Goal: Find specific page/section: Find specific page/section

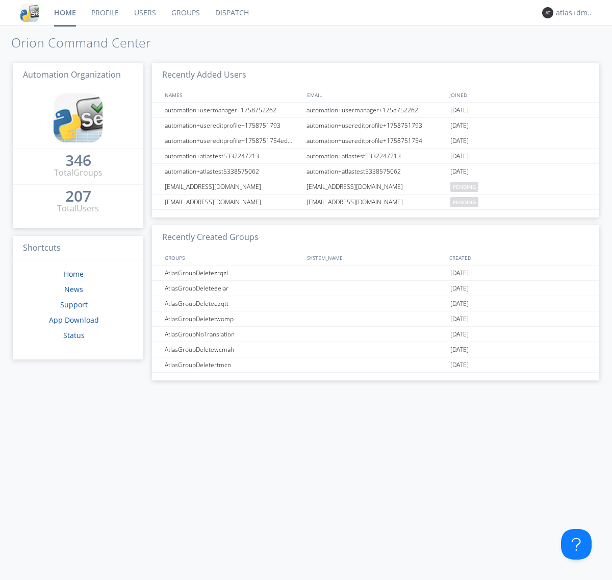
click at [231, 13] on link "Dispatch" at bounding box center [232, 13] width 49 height 26
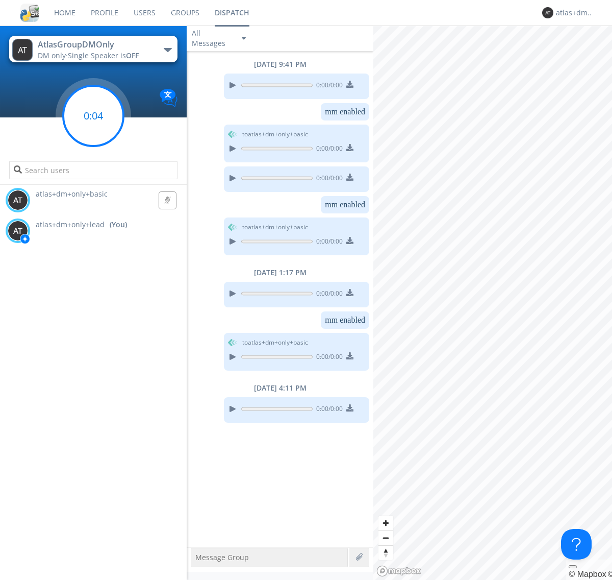
click at [93, 116] on g at bounding box center [93, 116] width 60 height 60
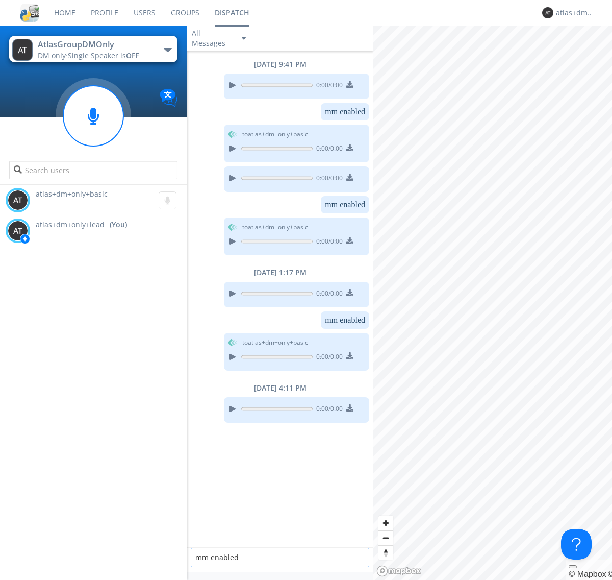
type textarea "mm enabled"
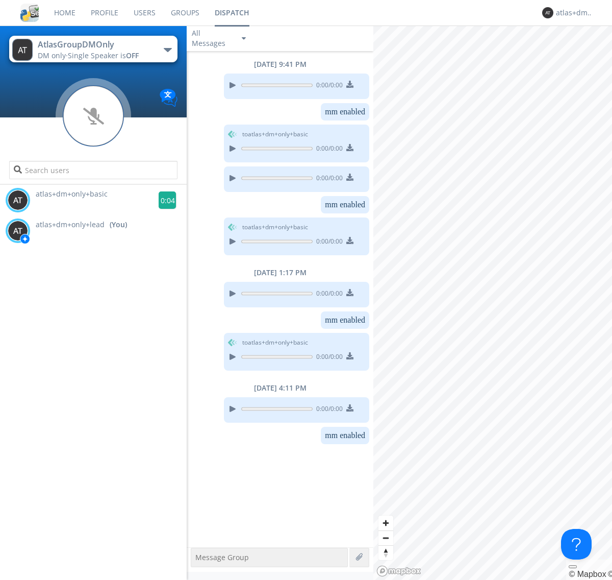
click at [163, 200] on g at bounding box center [168, 200] width 18 height 18
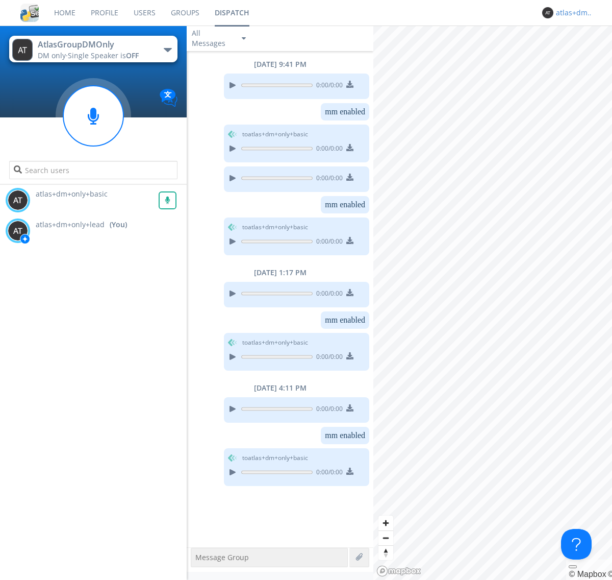
click at [573, 13] on div "atlas+dm+only+lead" at bounding box center [575, 13] width 38 height 10
